Goal: Connect with others: Connect with others

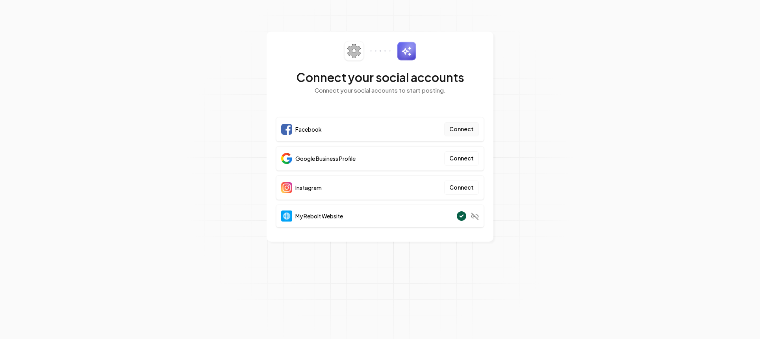
click at [469, 128] on button "Connect" at bounding box center [461, 129] width 35 height 14
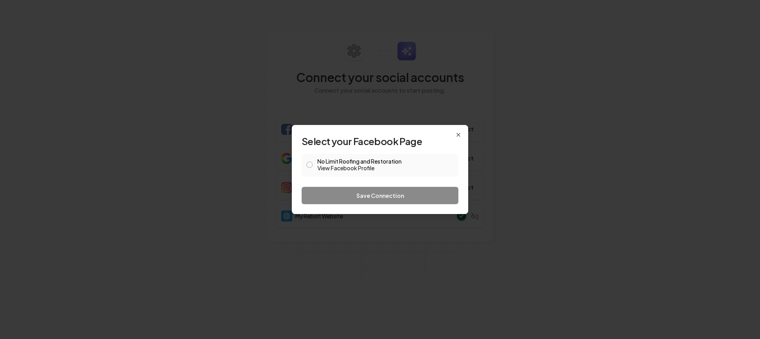
click at [307, 165] on button "No Limit Roofing and Restoration View Facebook Profile" at bounding box center [309, 164] width 6 height 6
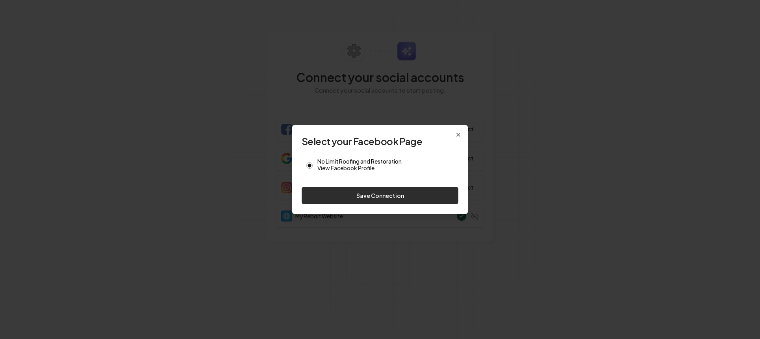
click at [376, 198] on button "Save Connection" at bounding box center [380, 195] width 157 height 17
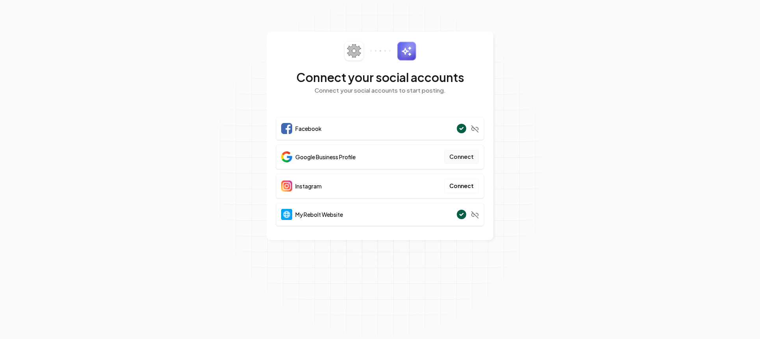
click at [464, 158] on button "Connect" at bounding box center [461, 157] width 35 height 14
click at [467, 159] on button "Connect" at bounding box center [461, 157] width 35 height 14
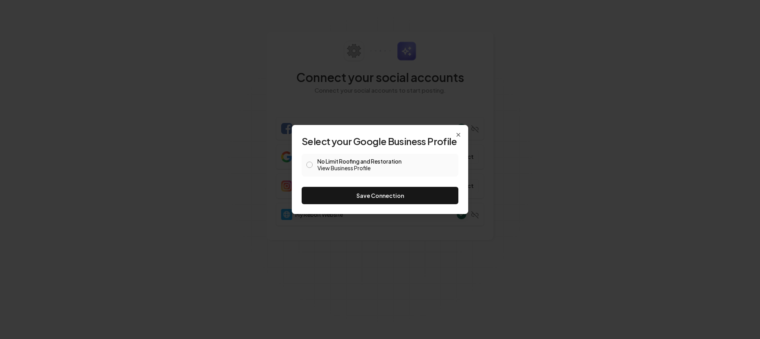
click at [311, 164] on button "No Limit Roofing and Restoration View Business Profile" at bounding box center [309, 164] width 6 height 6
click at [381, 192] on button "Save Connection" at bounding box center [380, 195] width 157 height 17
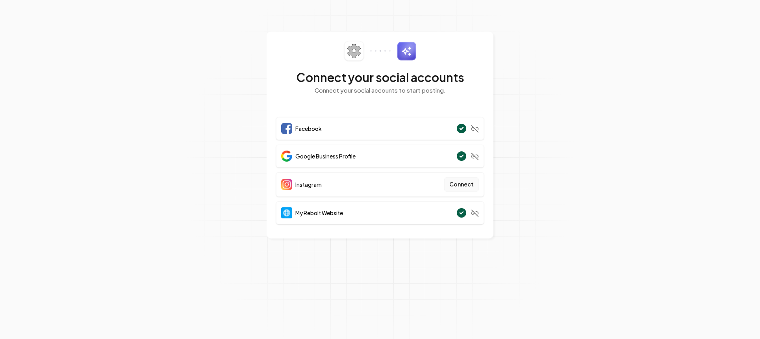
click at [457, 182] on button "Connect" at bounding box center [461, 184] width 35 height 14
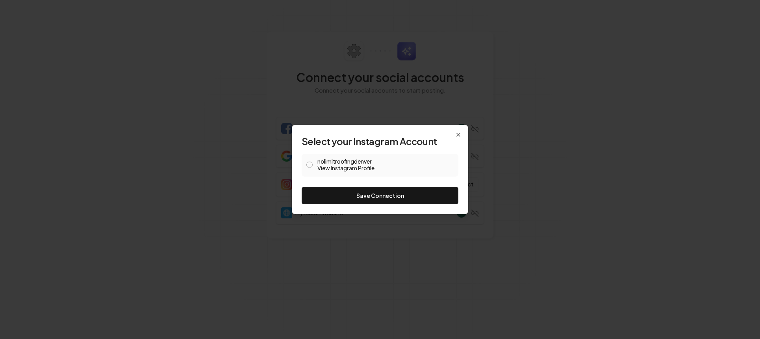
click at [310, 165] on button "nolimitroofingdenver View Instagram Profile" at bounding box center [309, 164] width 6 height 6
click at [381, 196] on button "Save Connection" at bounding box center [380, 195] width 157 height 17
